Goal: Transaction & Acquisition: Download file/media

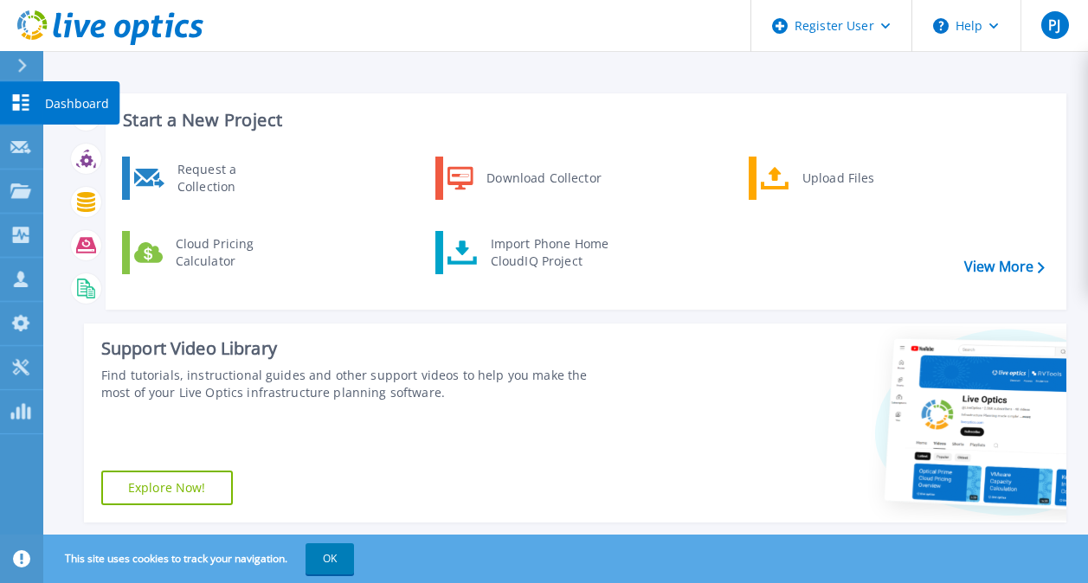
click at [16, 100] on icon at bounding box center [21, 102] width 16 height 16
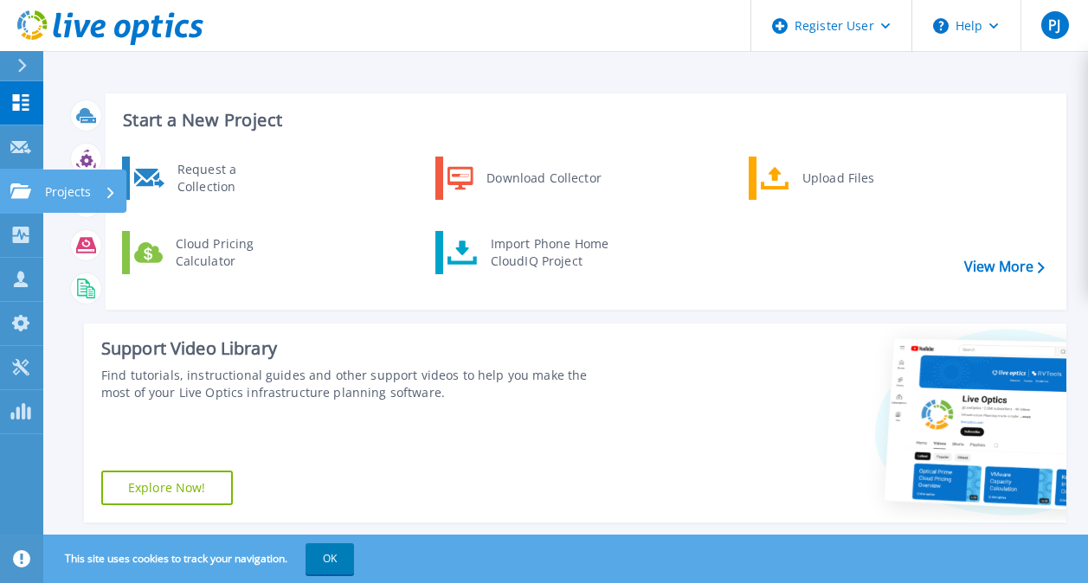
click at [21, 193] on icon at bounding box center [20, 190] width 21 height 15
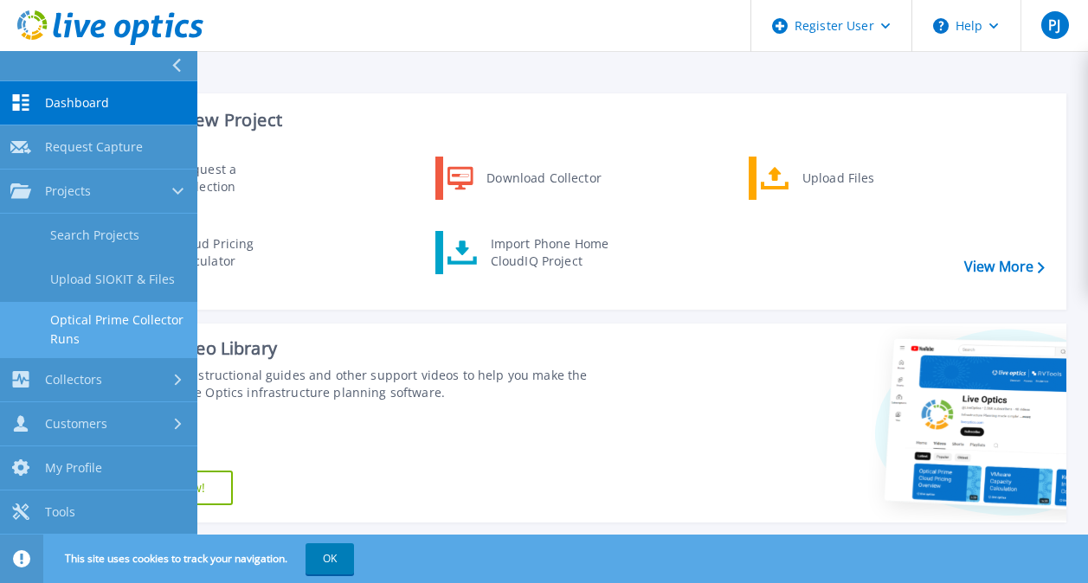
click at [68, 326] on link "Optical Prime Collector Runs" at bounding box center [98, 329] width 197 height 55
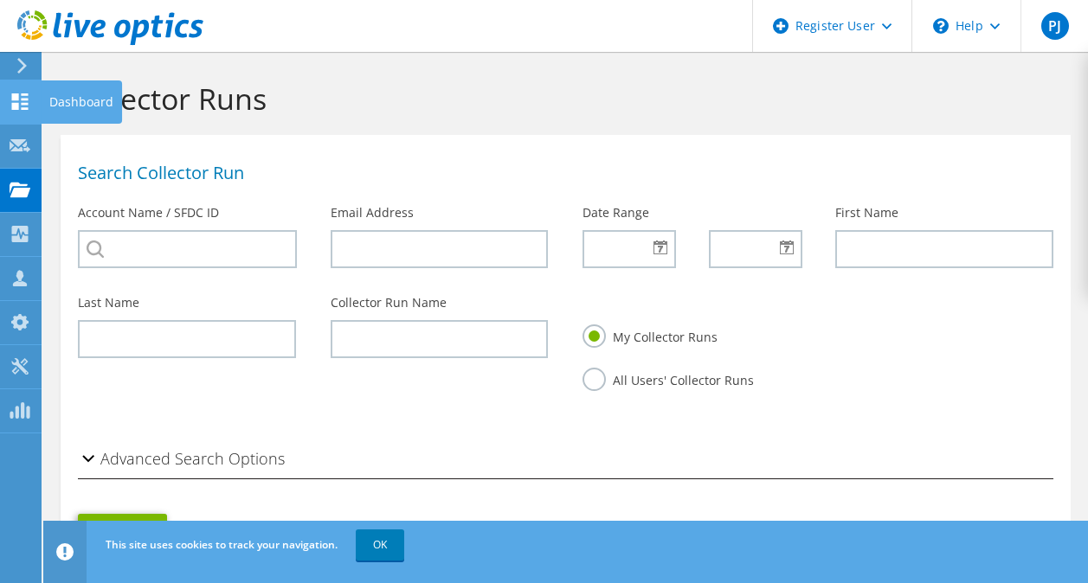
click at [22, 94] on use at bounding box center [20, 101] width 16 height 16
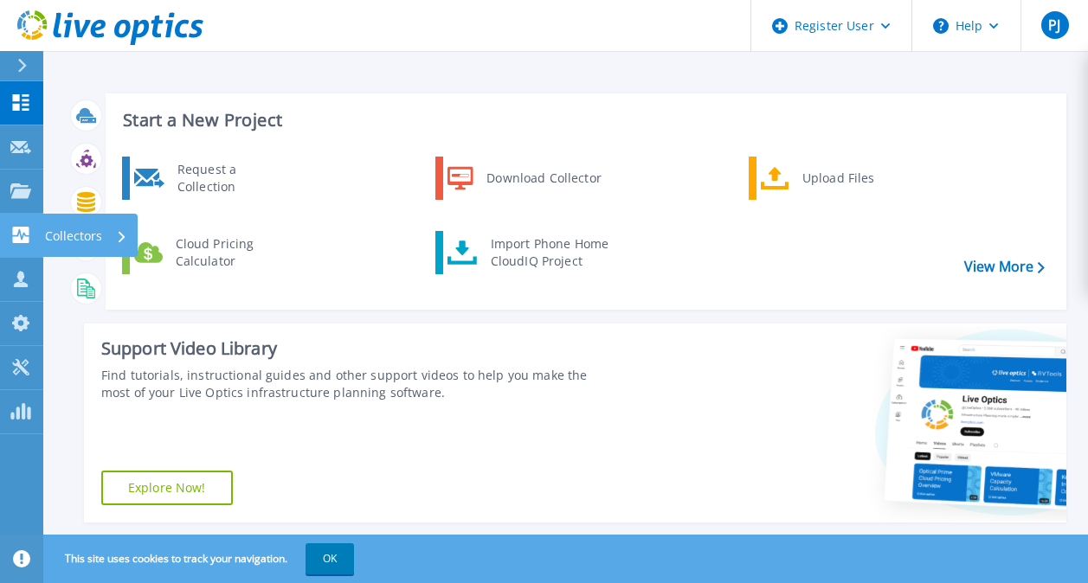
click at [29, 236] on icon at bounding box center [20, 235] width 21 height 16
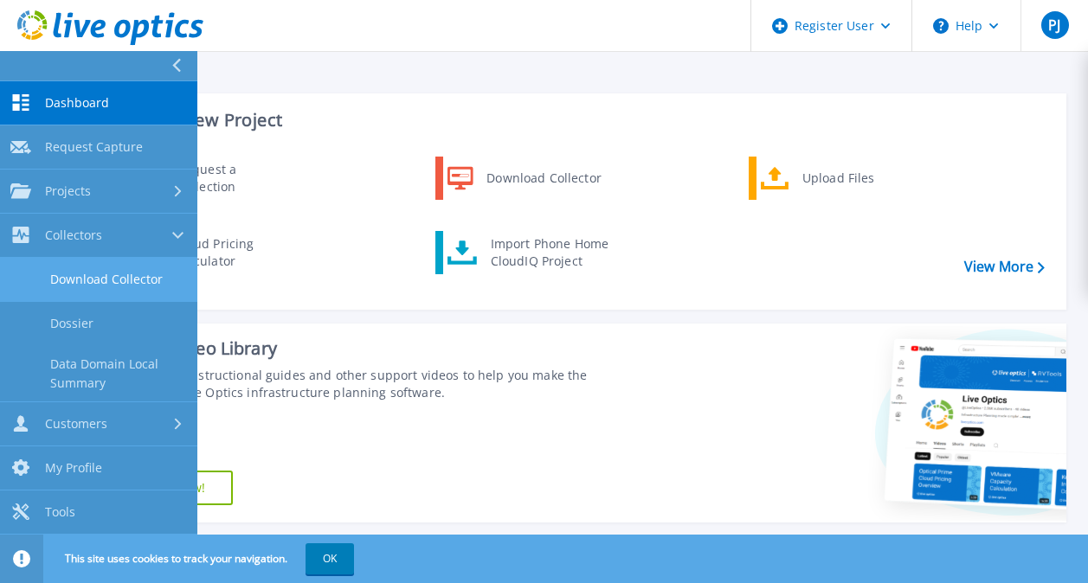
click at [106, 280] on link "Download Collector" at bounding box center [98, 280] width 197 height 44
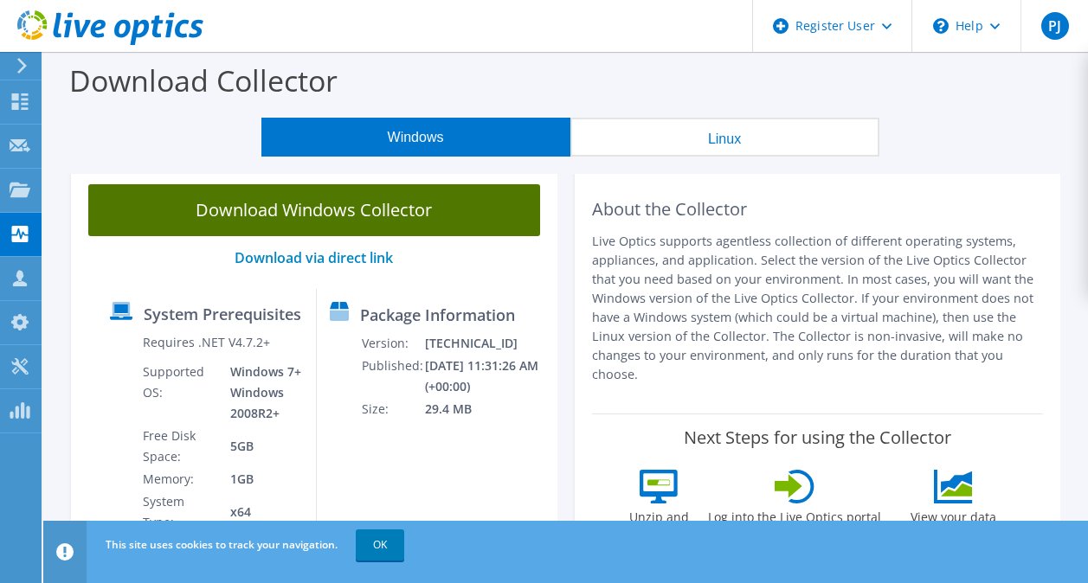
click at [354, 209] on link "Download Windows Collector" at bounding box center [314, 210] width 452 height 52
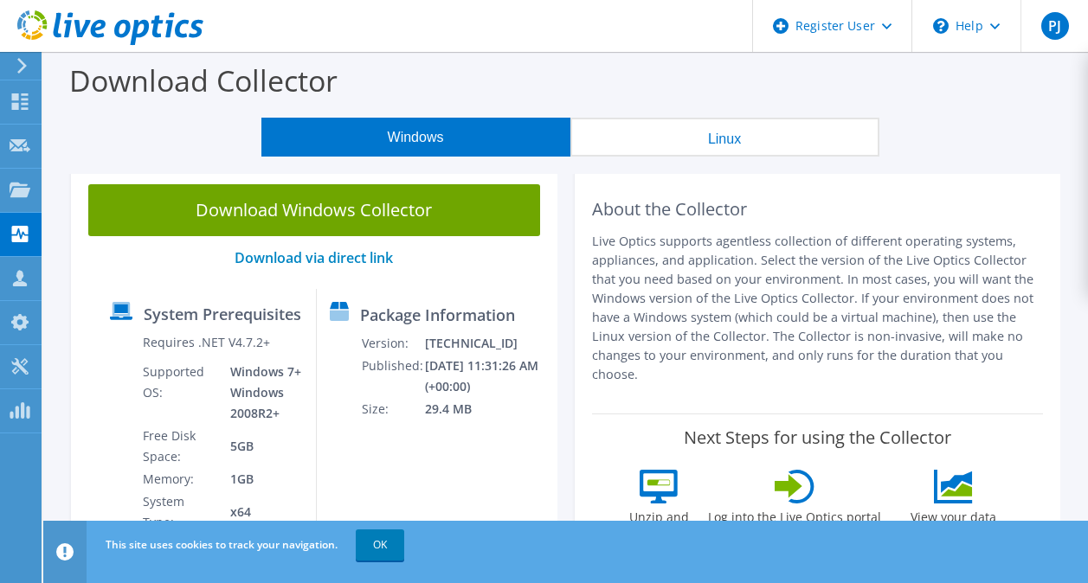
click at [604, 109] on div "Download Collector" at bounding box center [565, 85] width 1027 height 66
click at [546, 582] on html "PJ Dell User Pavani J [EMAIL_ADDRESS][DOMAIN_NAME] Dell My Profile Log Out \n H…" at bounding box center [544, 291] width 1088 height 583
